Goal: Find specific page/section: Find specific page/section

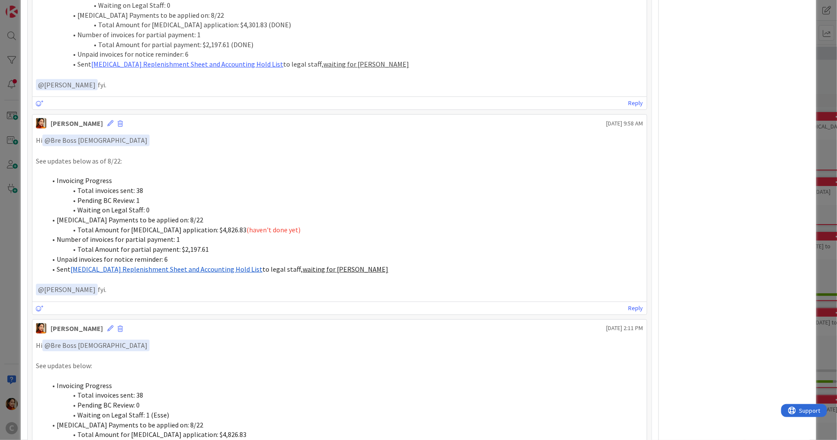
scroll to position [1821, 0]
click at [14, 152] on div "ID 674 Working Invoicing Cycle Pending for BC Review Title 59 / 128 PROJECT FLO…" at bounding box center [418, 220] width 837 height 440
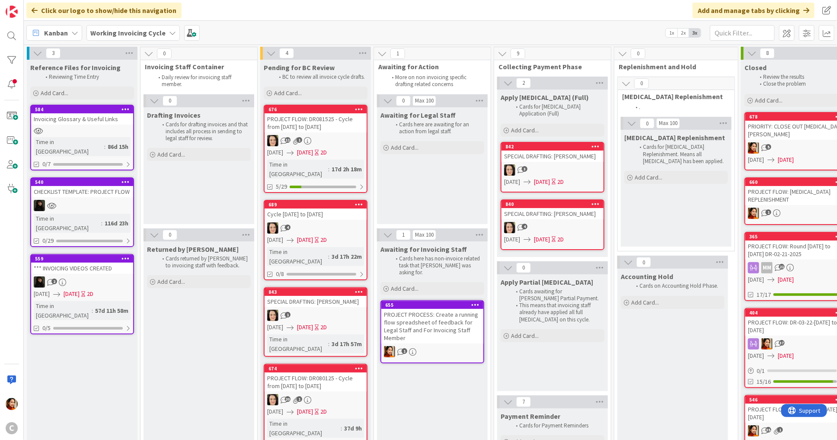
click at [344, 140] on div "11 1" at bounding box center [315, 140] width 102 height 11
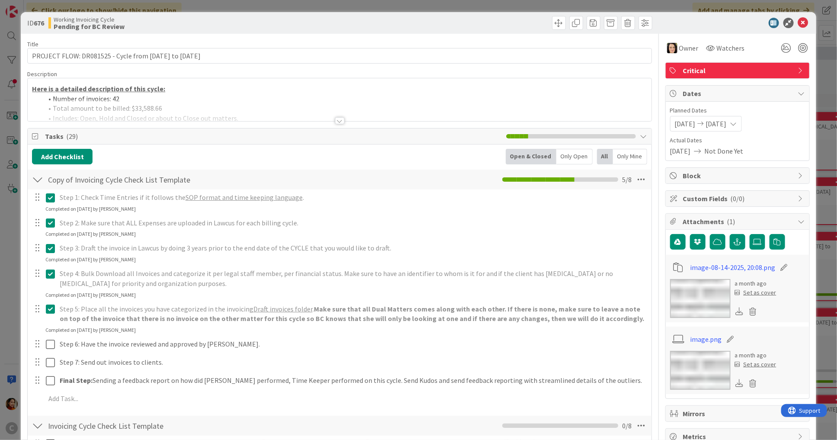
click at [169, 87] on div "Here is a detailed description of this cycle: Number of invoices: 42 Total amou…" at bounding box center [339, 99] width 623 height 43
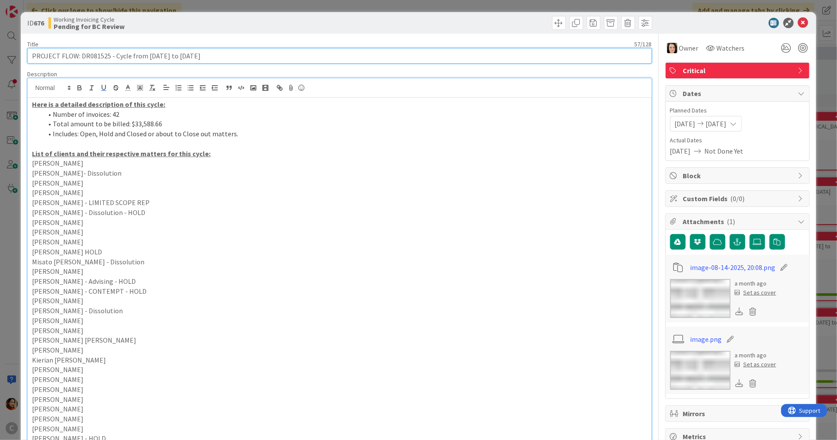
click at [118, 54] on input "PROJECT FLOW: DR081525 - Cycle from [DATE] to [DATE]" at bounding box center [339, 56] width 624 height 16
drag, startPoint x: 118, startPoint y: 54, endPoint x: 233, endPoint y: 53, distance: 114.1
click at [233, 53] on input "PROJECT FLOW: DR081525 - Cycle from [DATE] to [DATE]" at bounding box center [339, 56] width 624 height 16
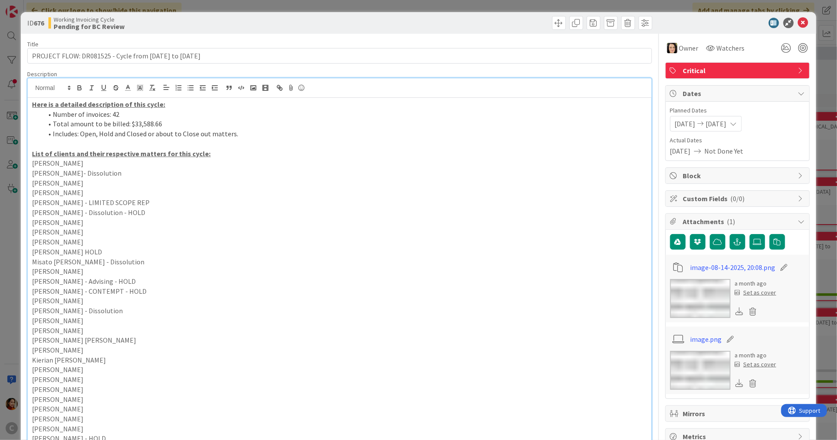
click at [16, 247] on div "ID 676 Working Invoicing Cycle Pending for BC Review Title 57 / 128 PROJECT FLO…" at bounding box center [418, 220] width 837 height 440
